Goal: Browse casually: Explore the website without a specific task or goal

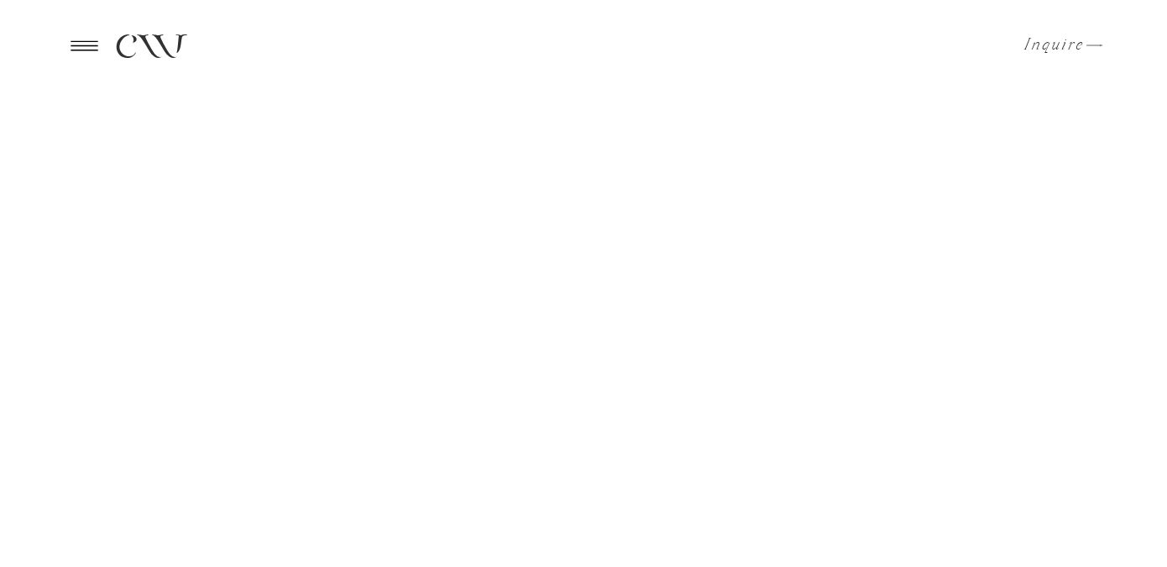
scroll to position [217, 0]
click at [73, 38] on icon at bounding box center [84, 45] width 41 height 39
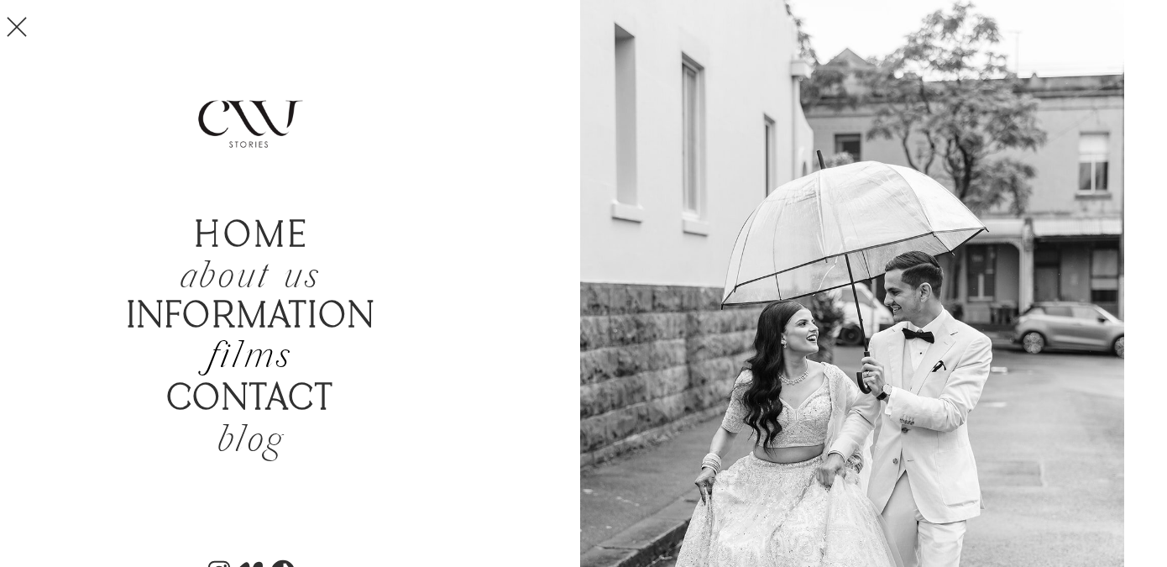
click at [278, 354] on h2 "films" at bounding box center [250, 357] width 160 height 39
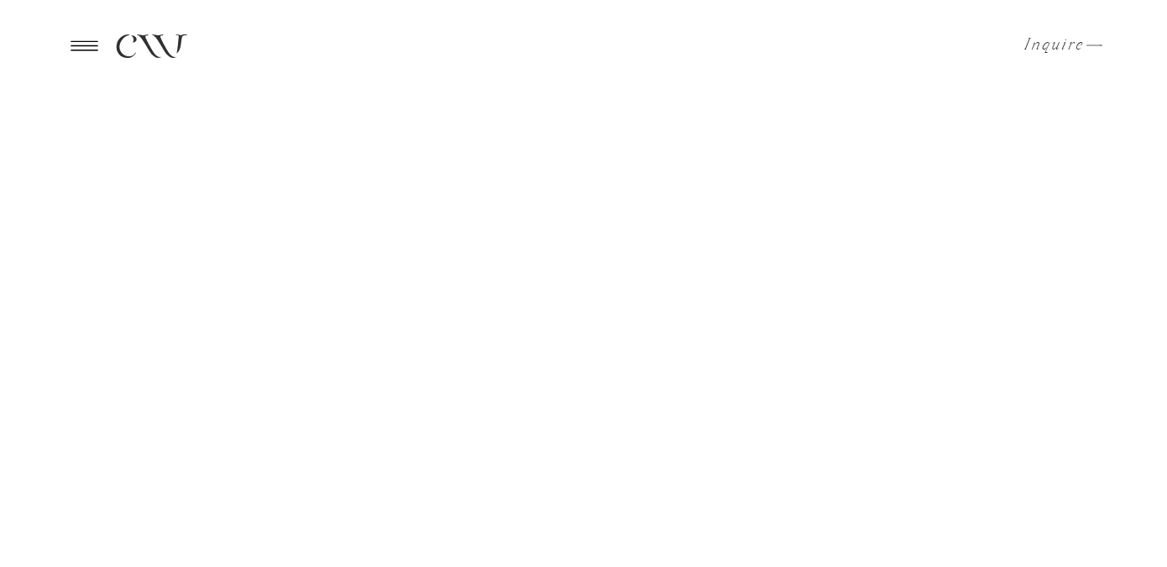
scroll to position [144, 0]
